Goal: Check status: Check status

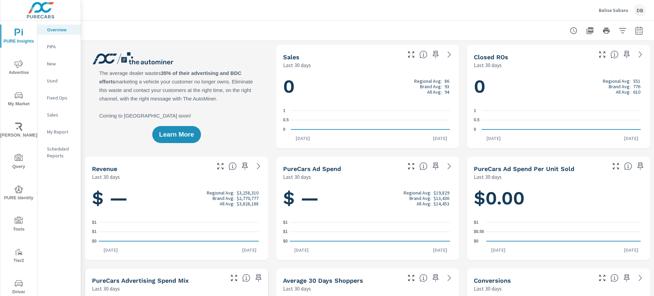
click at [498, 19] on div "Balise Subaru DB" at bounding box center [367, 10] width 557 height 20
